Goal: Task Accomplishment & Management: Use online tool/utility

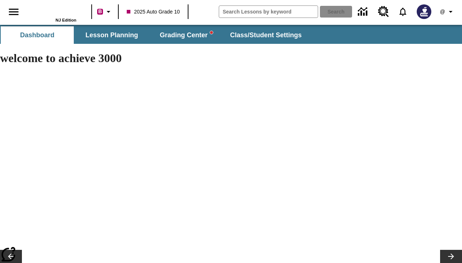
type input "-1"
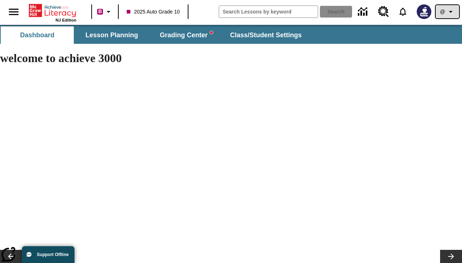
click at [448, 12] on icon "Profile/Settings" at bounding box center [450, 11] width 9 height 9
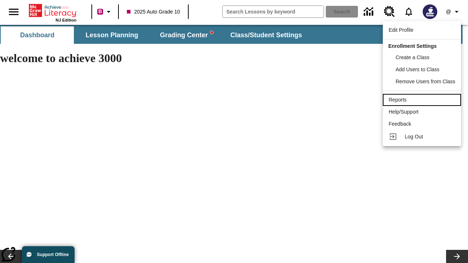
click at [422, 100] on div "Reports" at bounding box center [421, 100] width 66 height 8
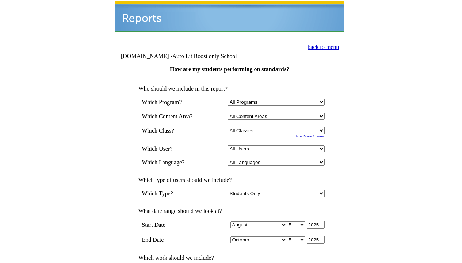
select select "4"
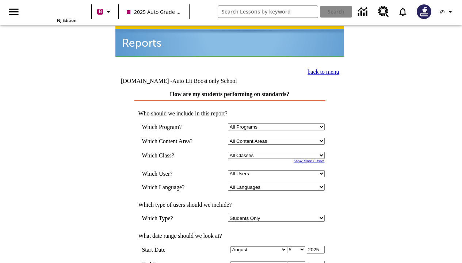
click at [448, 12] on icon "Profile/Settings" at bounding box center [450, 11] width 9 height 9
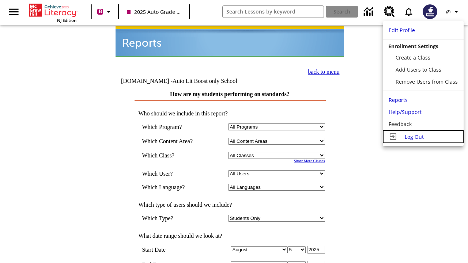
click at [422, 137] on span "Log Out" at bounding box center [413, 136] width 19 height 7
